Goal: Information Seeking & Learning: Learn about a topic

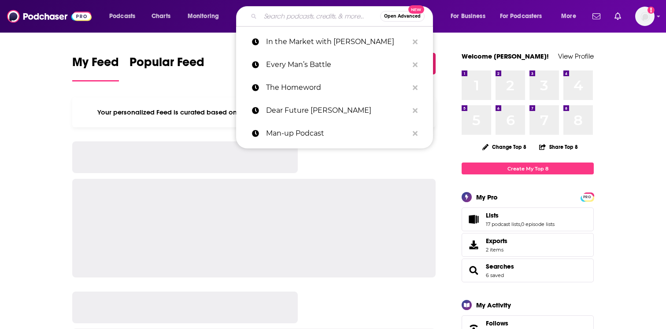
click at [281, 15] on input "Search podcasts, credits, & more..." at bounding box center [320, 16] width 120 height 14
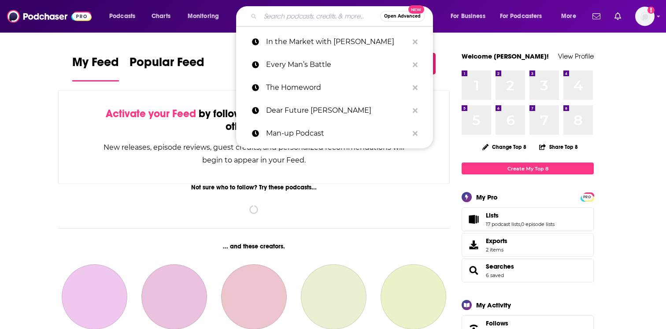
paste input "Win [DATE]: Your Roadmap to Wholeness"
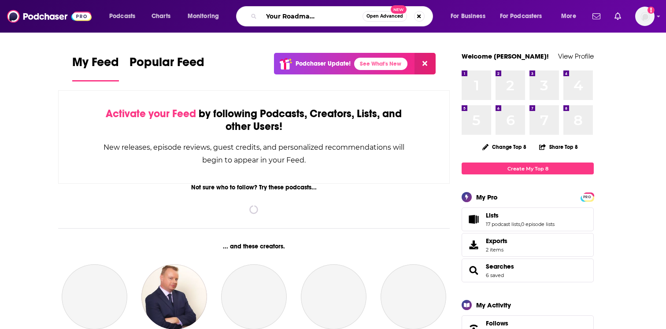
type input "Win [DATE]: Your Roadmap to Wholeness"
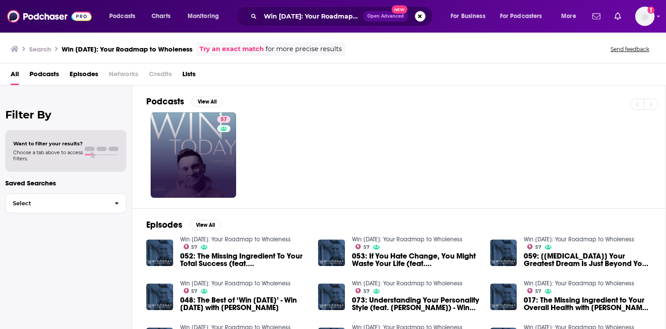
click at [208, 135] on div "Power Score: 57" at bounding box center [223, 131] width 49 height 13
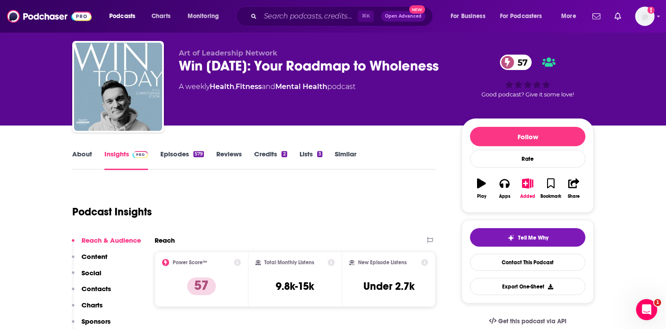
scroll to position [17, 0]
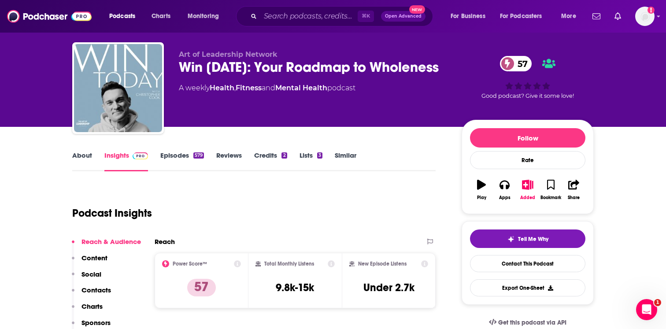
click at [85, 160] on link "About" at bounding box center [82, 161] width 20 height 20
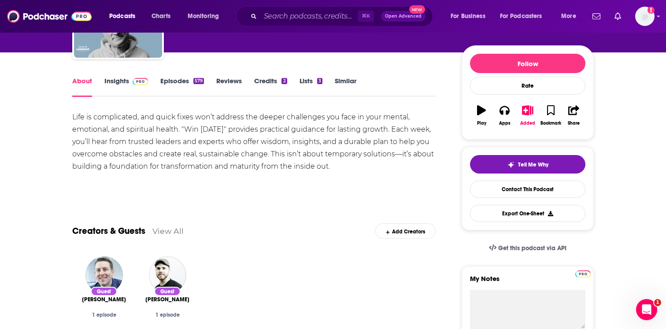
scroll to position [92, 0]
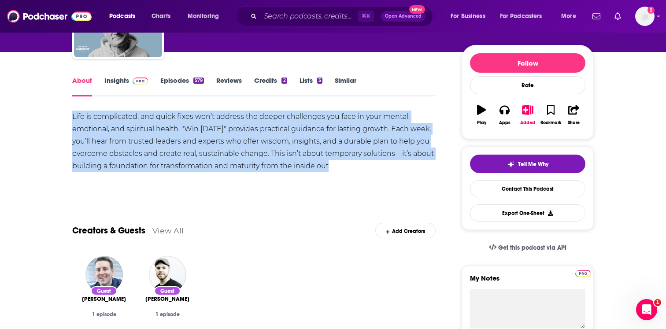
drag, startPoint x: 75, startPoint y: 115, endPoint x: 395, endPoint y: 169, distance: 323.7
copy div "Life is complicated, and quick fixes won’t address the deeper challenges you fa…"
click at [194, 137] on div "Life is complicated, and quick fixes won’t address the deeper challenges you fa…" at bounding box center [253, 142] width 363 height 62
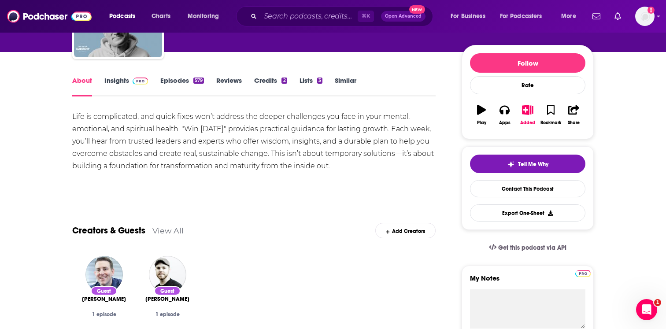
click at [191, 86] on link "Episodes 579" at bounding box center [182, 86] width 44 height 20
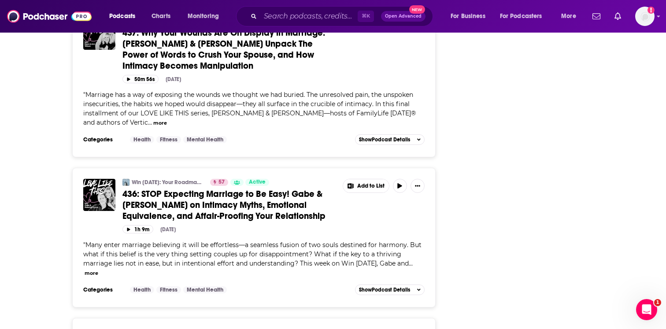
scroll to position [3673, 0]
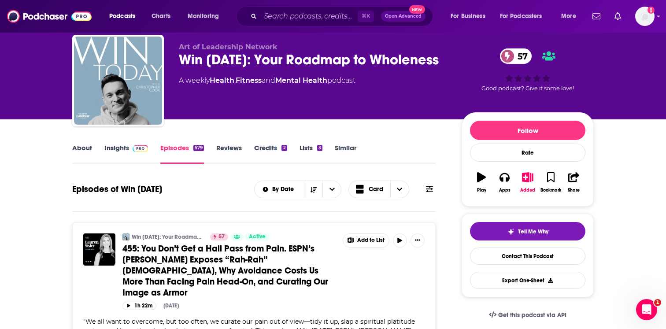
scroll to position [0, 0]
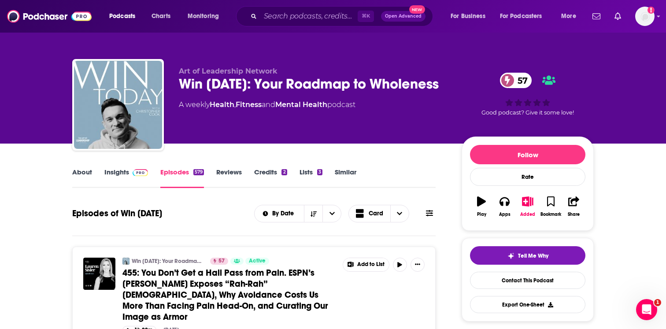
click at [113, 180] on link "Insights" at bounding box center [126, 178] width 44 height 20
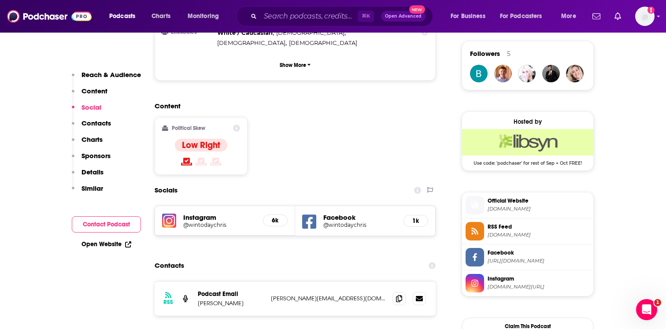
scroll to position [635, 0]
click at [204, 214] on h5 "Instagram" at bounding box center [219, 218] width 73 height 8
click at [203, 214] on h5 "Instagram" at bounding box center [219, 218] width 73 height 8
click at [212, 222] on h5 "@wintodaychris" at bounding box center [219, 225] width 73 height 7
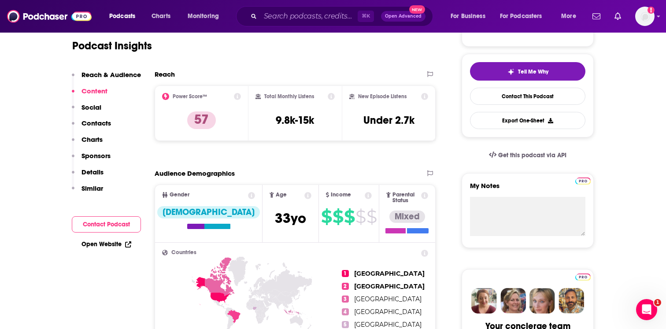
scroll to position [187, 0]
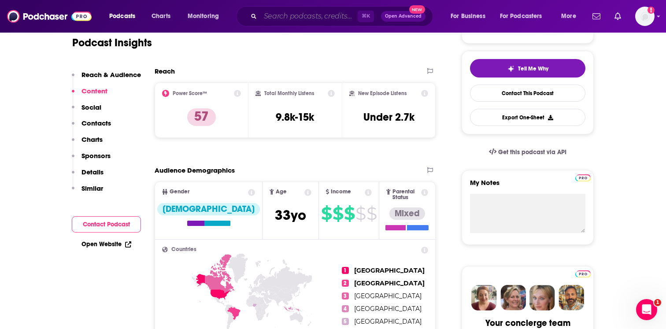
click at [303, 20] on input "Search podcasts, credits, & more..." at bounding box center [308, 16] width 97 height 14
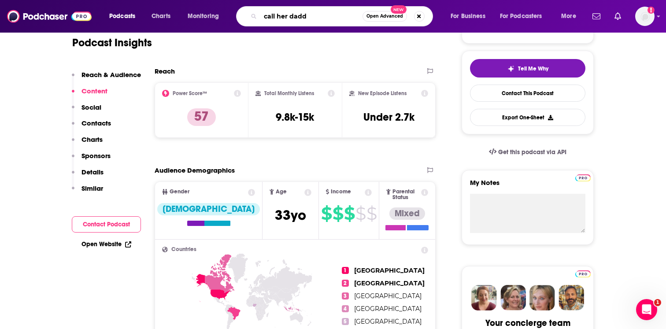
type input "call her daddy"
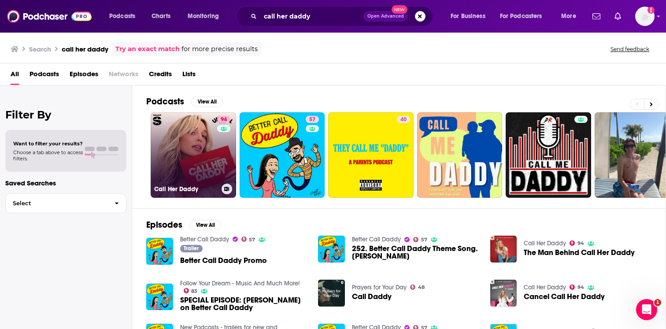
click at [212, 142] on link "94 Call Her Daddy" at bounding box center [193, 154] width 85 height 85
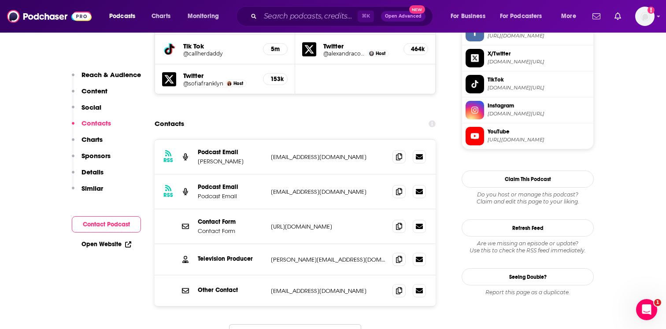
scroll to position [867, 0]
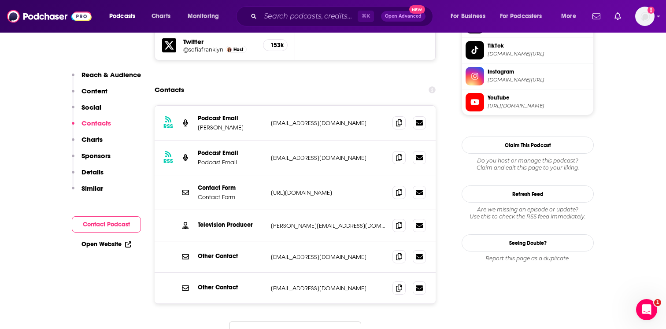
scroll to position [901, 0]
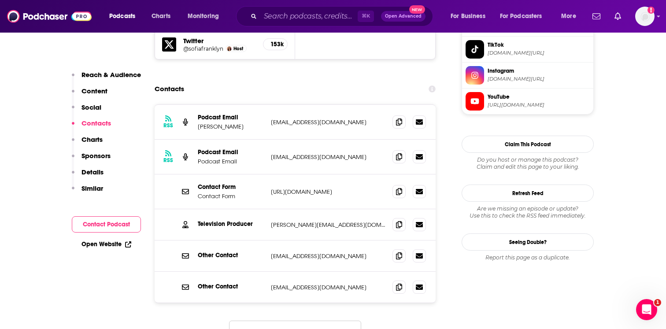
click at [335, 174] on div "Contact Form Contact Form [URL][DOMAIN_NAME] [URL][DOMAIN_NAME]" at bounding box center [295, 191] width 281 height 35
click at [306, 174] on div "Contact Form Contact Form [URL][DOMAIN_NAME] [URL][DOMAIN_NAME]" at bounding box center [295, 191] width 281 height 35
click at [308, 174] on div "Contact Form Contact Form [URL][DOMAIN_NAME] [URL][DOMAIN_NAME]" at bounding box center [295, 191] width 281 height 35
click at [398, 188] on icon at bounding box center [399, 191] width 6 height 7
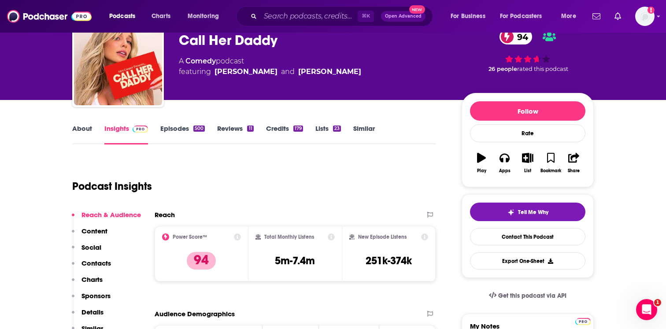
scroll to position [0, 0]
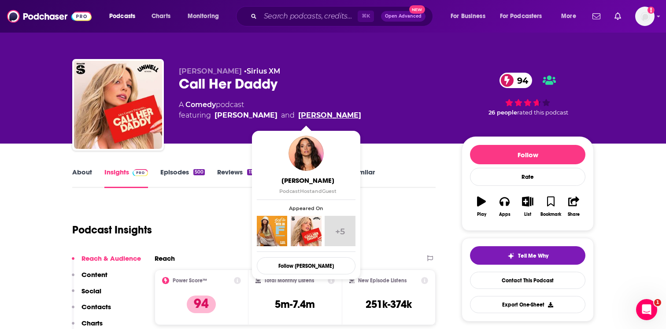
click at [308, 117] on link "[PERSON_NAME]" at bounding box center [329, 115] width 63 height 11
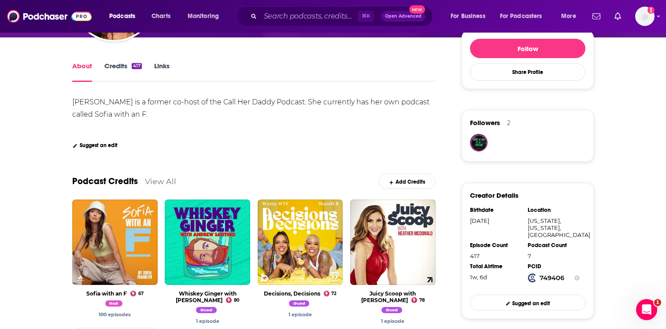
scroll to position [150, 0]
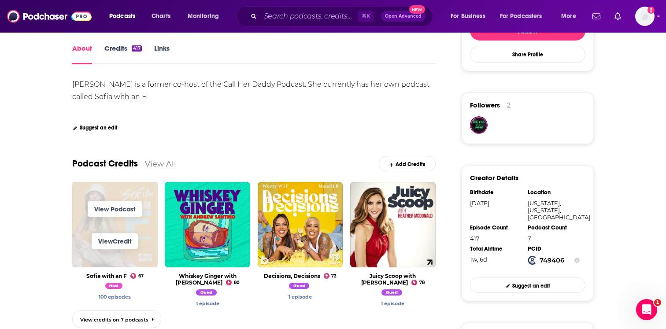
click at [78, 214] on span "View Podcast" at bounding box center [114, 209] width 85 height 32
click at [103, 205] on link "View Podcast" at bounding box center [115, 209] width 54 height 16
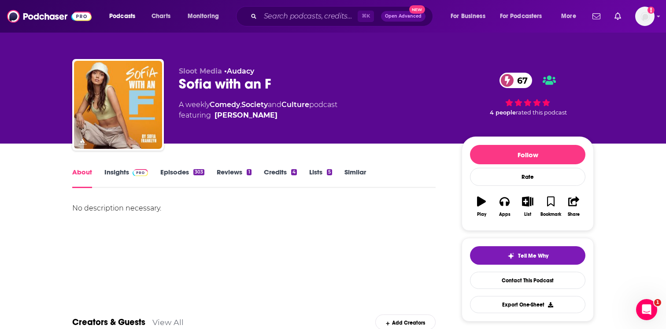
click at [113, 174] on link "Insights" at bounding box center [126, 178] width 44 height 20
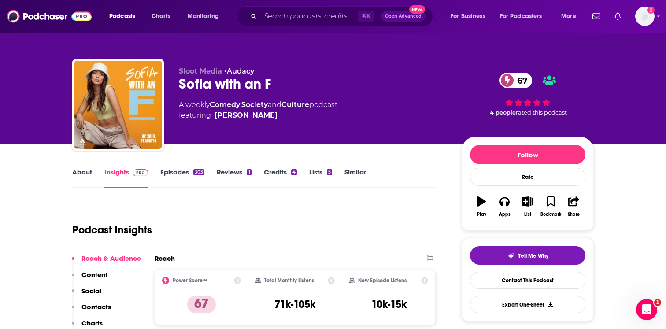
click at [159, 167] on div "About Insights Episodes 303 Reviews 1 Credits 4 Lists 5 Similar" at bounding box center [253, 177] width 363 height 22
click at [166, 173] on link "Episodes 303" at bounding box center [182, 178] width 44 height 20
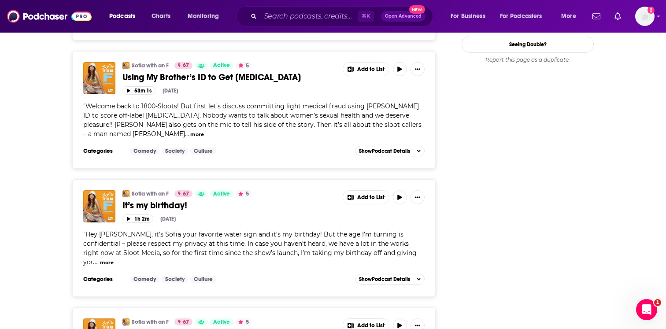
scroll to position [808, 0]
